Goal: Transaction & Acquisition: Book appointment/travel/reservation

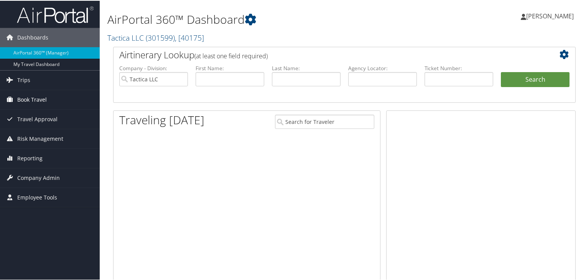
click at [32, 95] on span "Book Travel" at bounding box center [32, 98] width 30 height 19
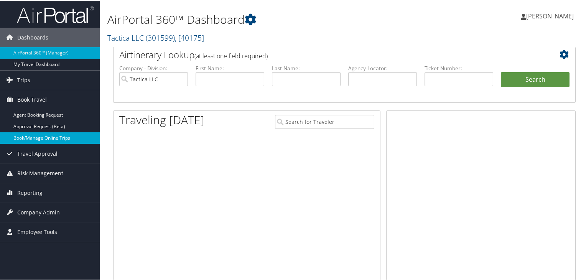
click at [36, 136] on link "Book/Manage Online Trips" at bounding box center [50, 137] width 100 height 12
